Goal: Task Accomplishment & Management: Use online tool/utility

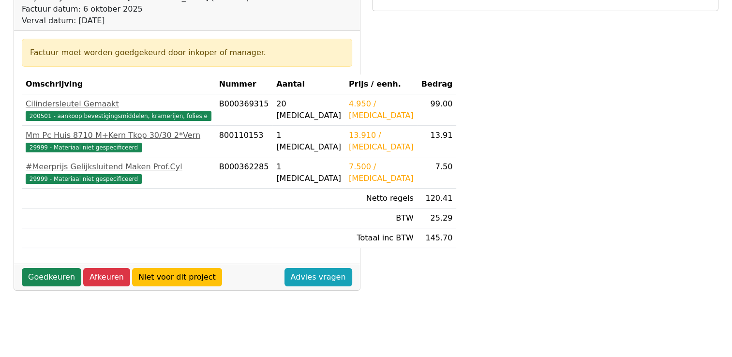
scroll to position [145, 0]
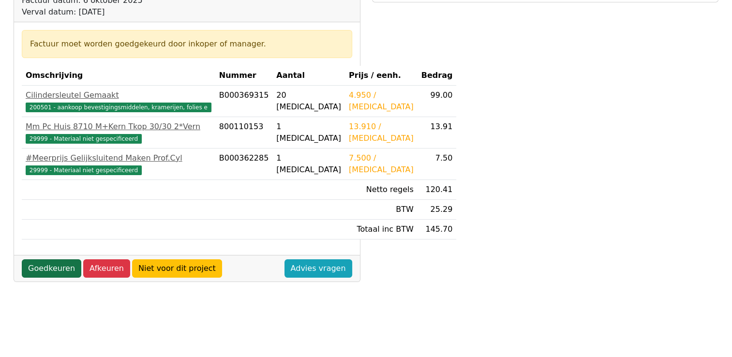
click at [53, 278] on link "Goedkeuren" at bounding box center [51, 268] width 59 height 18
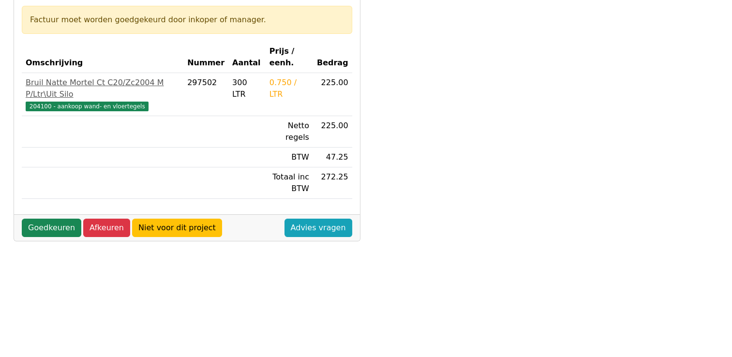
scroll to position [193, 0]
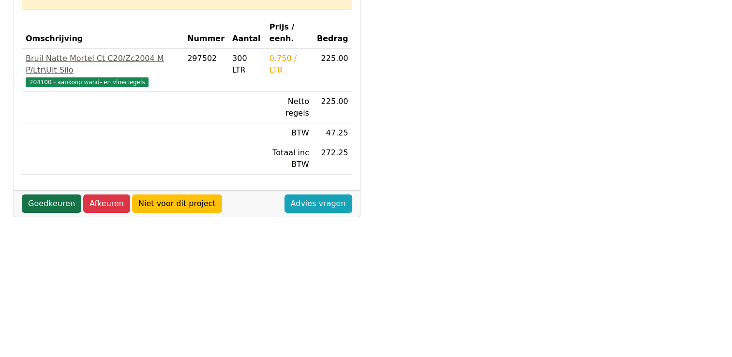
click at [60, 194] on link "Goedkeuren" at bounding box center [51, 203] width 59 height 18
